Goal: Task Accomplishment & Management: Manage account settings

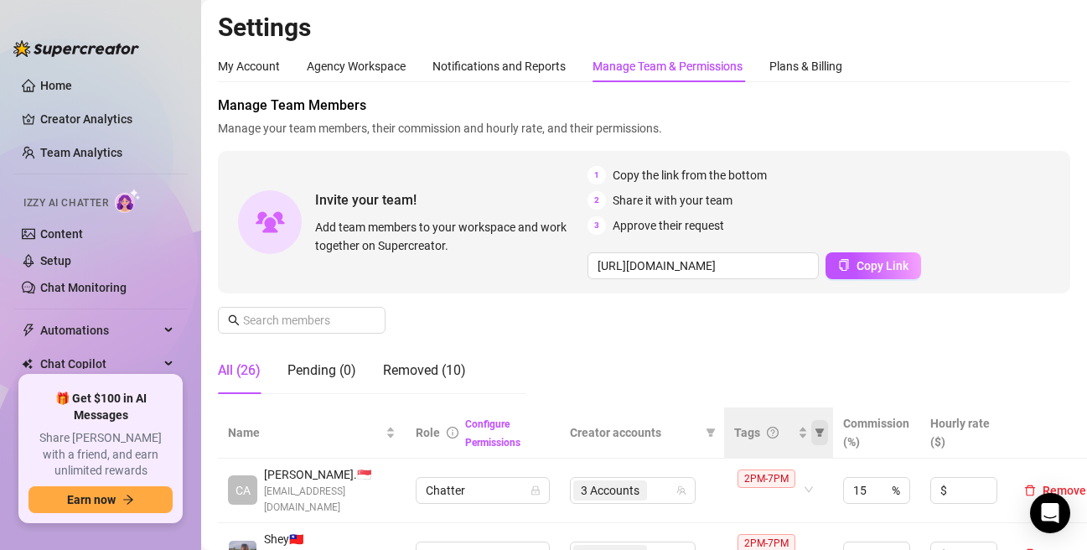
click at [820, 432] on icon "filter" at bounding box center [819, 432] width 9 height 8
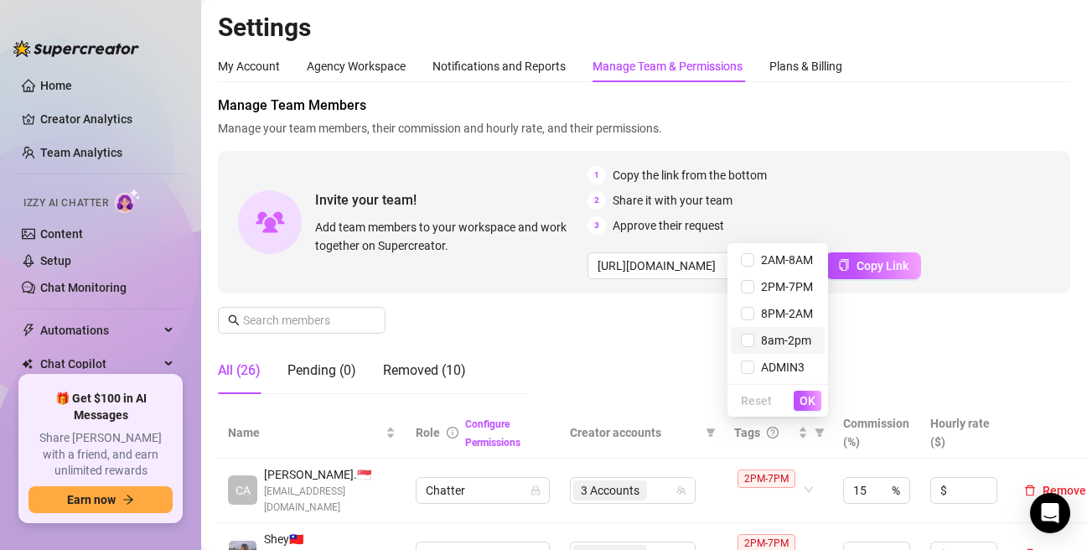
click at [767, 340] on span "8am-2pm" at bounding box center [782, 339] width 57 height 13
checkbox input "true"
click at [809, 405] on span "OK" at bounding box center [807, 400] width 16 height 13
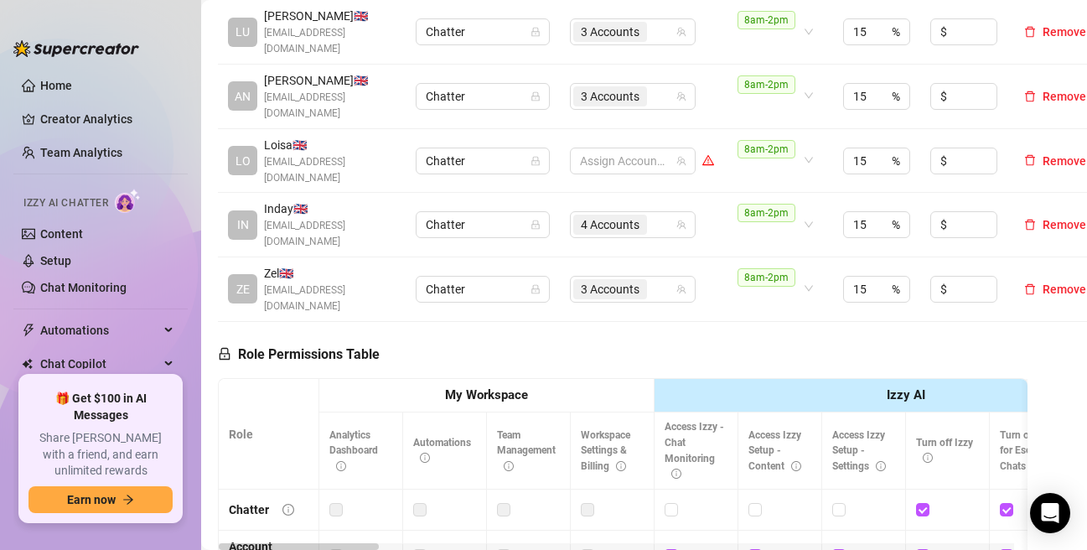
scroll to position [503, 0]
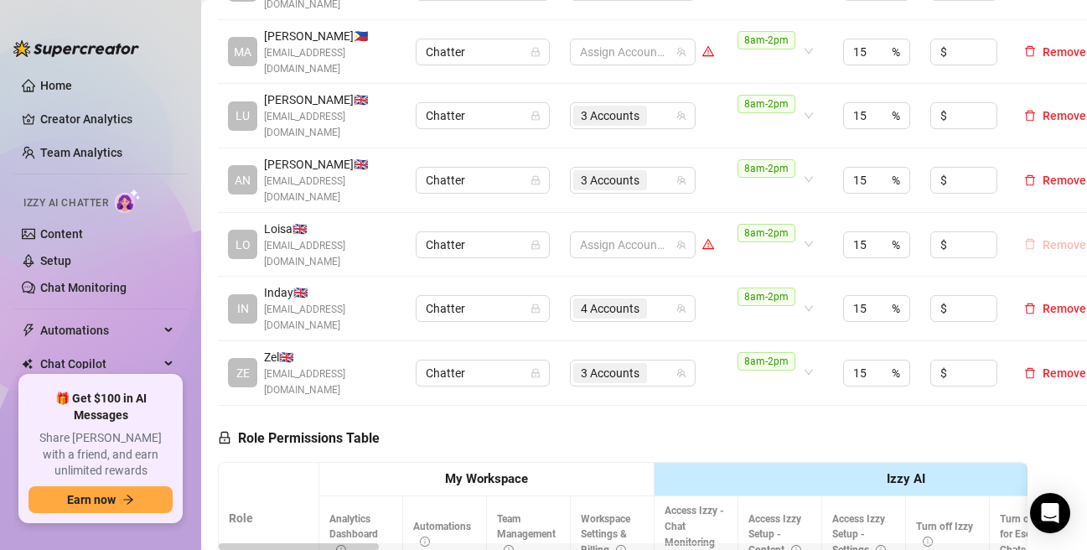
click at [1047, 238] on span "Remove" at bounding box center [1064, 244] width 44 height 13
click at [664, 116] on div "3 Accounts" at bounding box center [623, 115] width 101 height 23
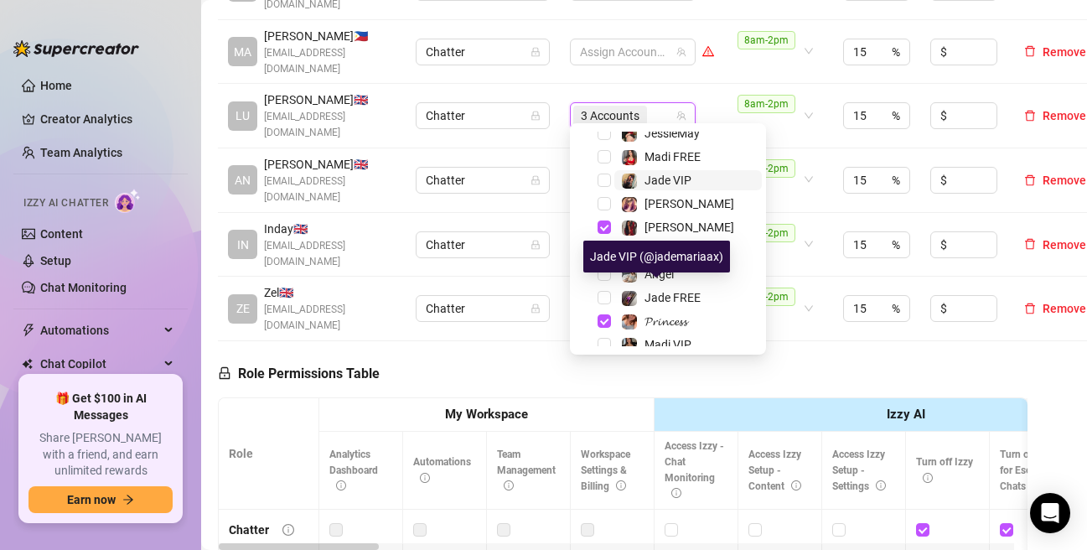
scroll to position [208, 0]
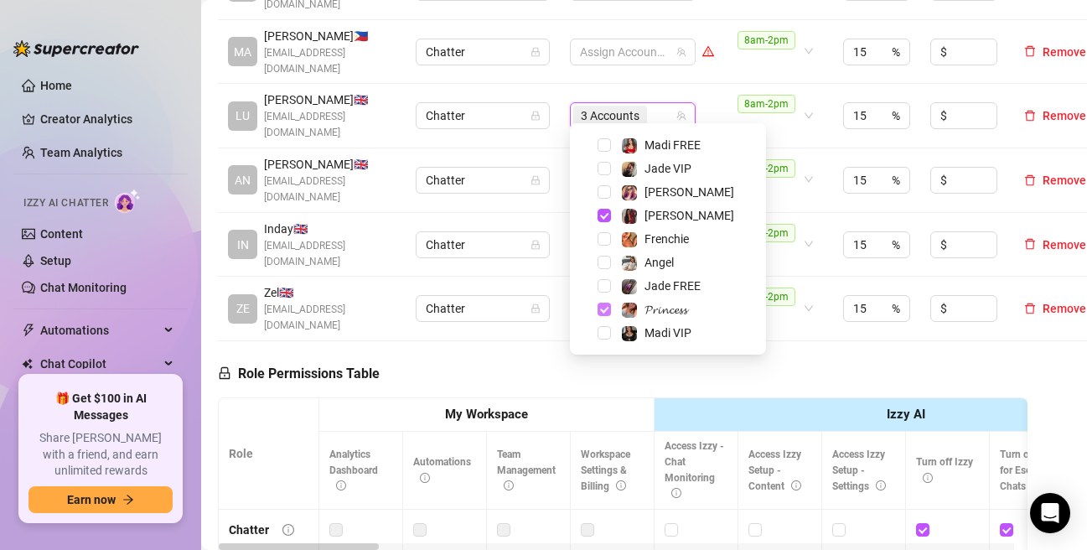
click at [607, 307] on span "Select tree node" at bounding box center [603, 308] width 13 height 13
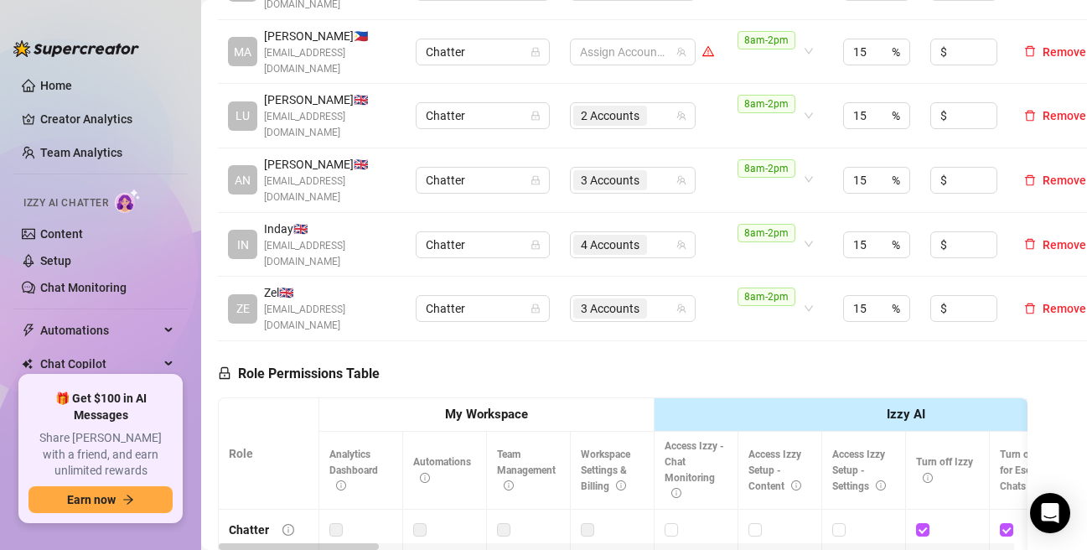
click at [665, 108] on div "2 Accounts" at bounding box center [623, 115] width 101 height 23
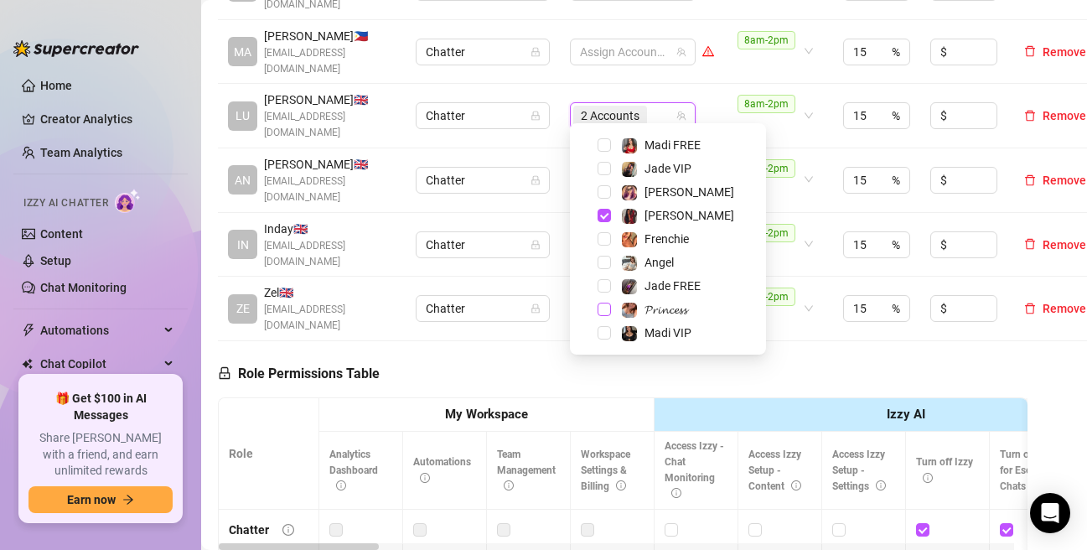
click at [600, 309] on span "Select tree node" at bounding box center [603, 308] width 13 height 13
